Goal: Information Seeking & Learning: Learn about a topic

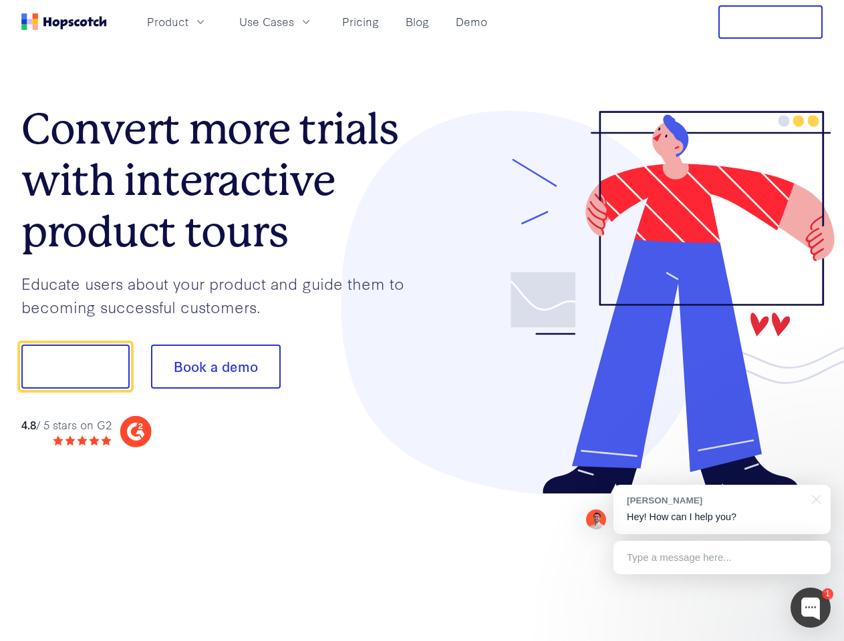
click at [422, 321] on div at bounding box center [622, 303] width 401 height 384
click at [188, 21] on span "Product" at bounding box center [167, 21] width 41 height 17
click at [294, 21] on span "Use Cases" at bounding box center [266, 21] width 55 height 17
click at [770, 22] on button "Free Trial" at bounding box center [770, 21] width 104 height 33
click at [75, 367] on button "Show me!" at bounding box center [75, 367] width 108 height 44
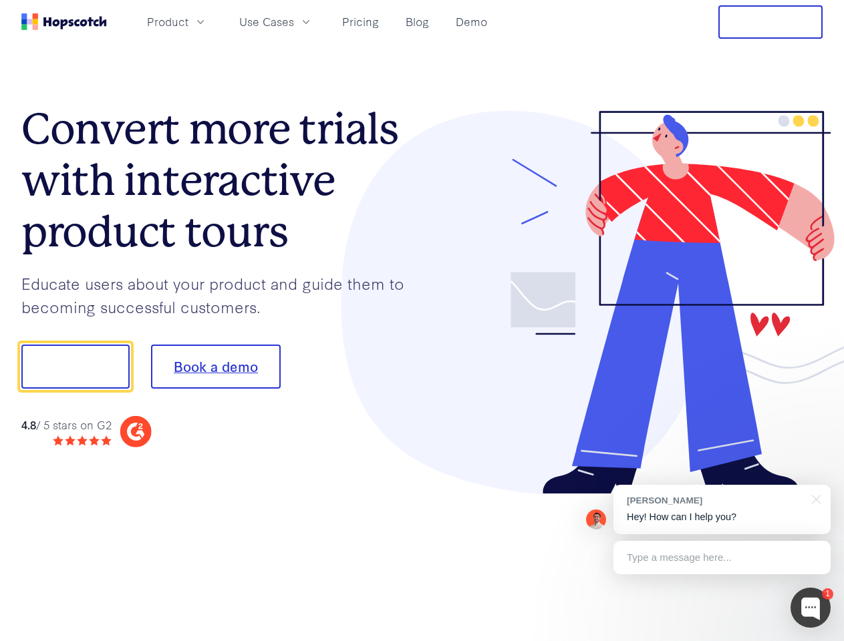
click at [215, 367] on button "Book a demo" at bounding box center [216, 367] width 130 height 44
click at [810, 608] on div at bounding box center [810, 608] width 40 height 40
click at [722, 510] on div "[PERSON_NAME] Hey! How can I help you?" at bounding box center [721, 509] width 217 height 49
click at [814, 498] on div at bounding box center [705, 365] width 251 height 446
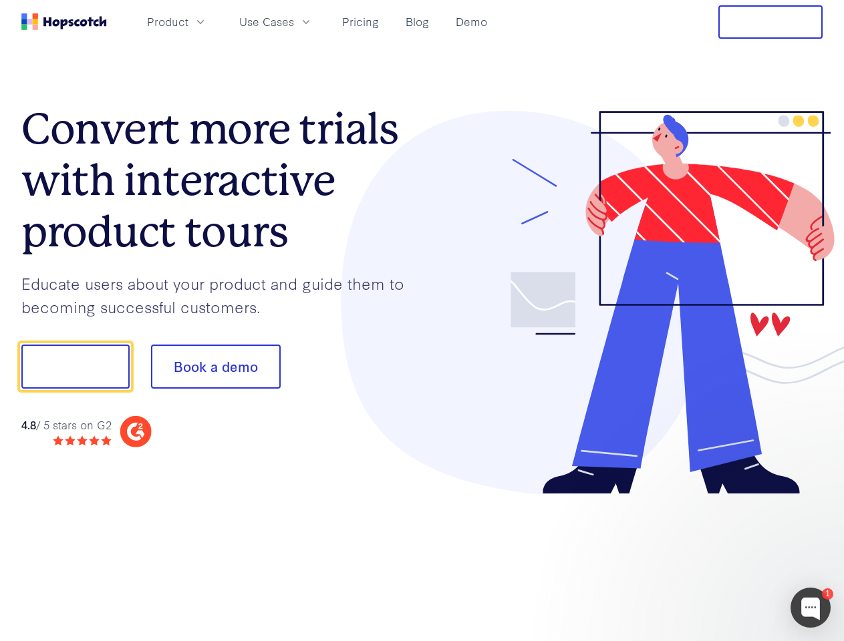
click at [722, 558] on div at bounding box center [705, 454] width 251 height 267
